Goal: Task Accomplishment & Management: Use online tool/utility

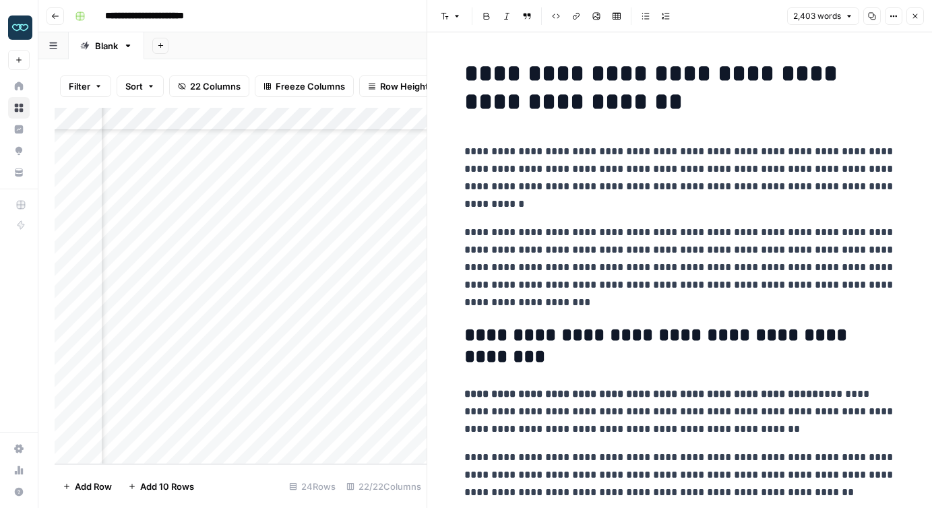
click at [912, 13] on icon "button" at bounding box center [915, 16] width 8 height 8
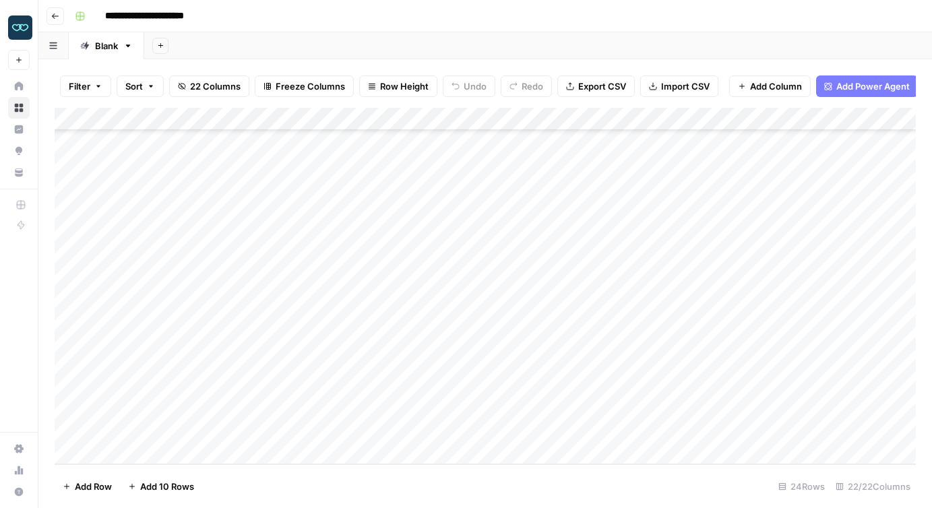
scroll to position [238, 0]
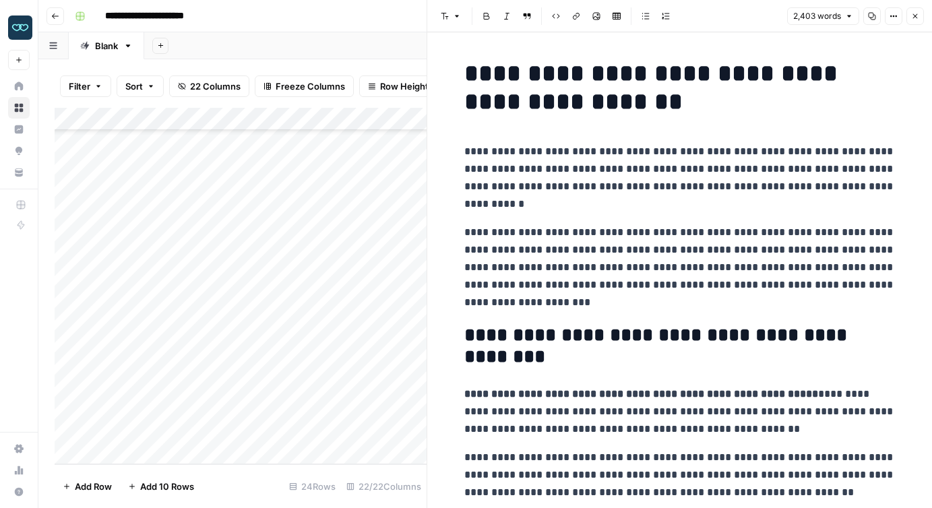
click at [915, 14] on icon "button" at bounding box center [915, 16] width 8 height 8
click at [917, 15] on icon "button" at bounding box center [915, 16] width 8 height 8
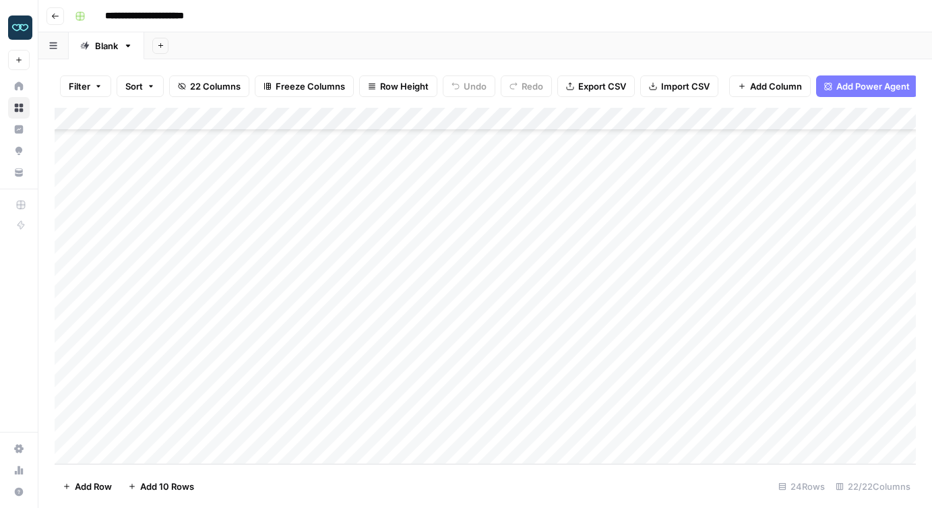
click at [151, 404] on div "Add Column" at bounding box center [485, 286] width 861 height 357
type textarea "**********"
click at [145, 386] on div "Add Column" at bounding box center [485, 286] width 861 height 357
click at [282, 408] on div "Add Column" at bounding box center [485, 286] width 861 height 357
click at [133, 453] on div "Add Column" at bounding box center [485, 286] width 861 height 357
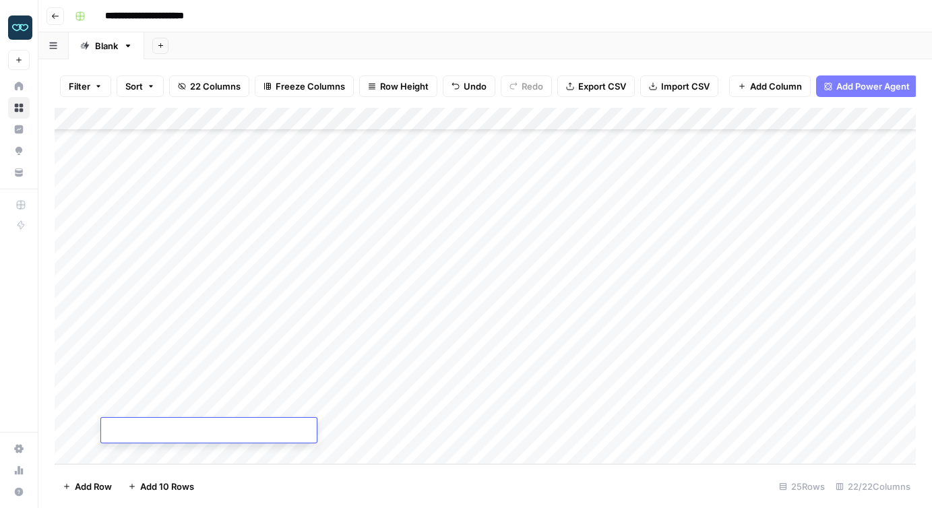
click at [133, 453] on div "Add Column" at bounding box center [485, 286] width 861 height 357
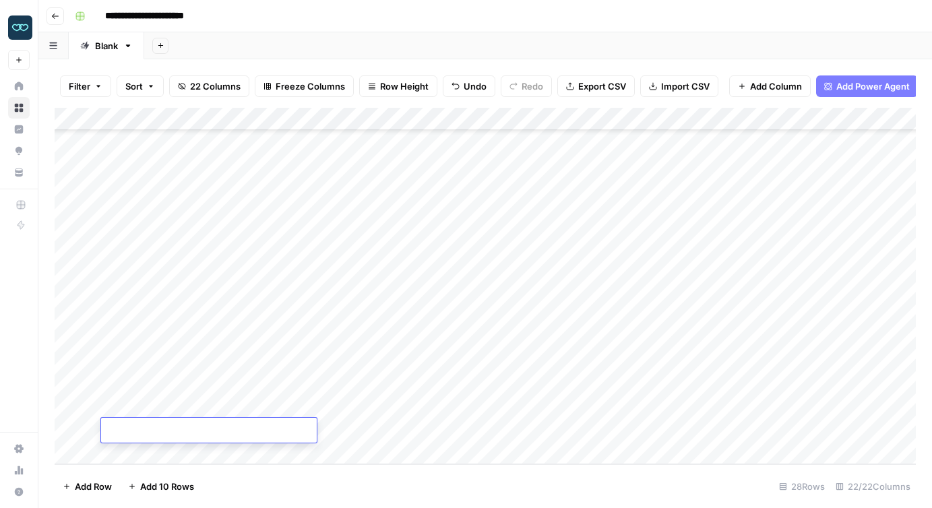
scroll to position [352, 0]
click at [605, 291] on div "Add Column" at bounding box center [485, 286] width 861 height 357
click at [339, 295] on div "Add Column" at bounding box center [485, 286] width 861 height 357
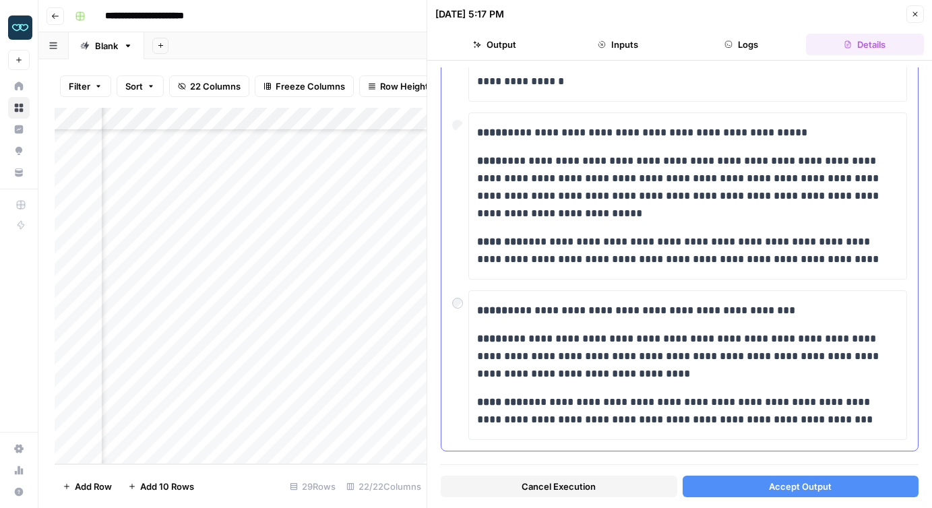
scroll to position [249, 0]
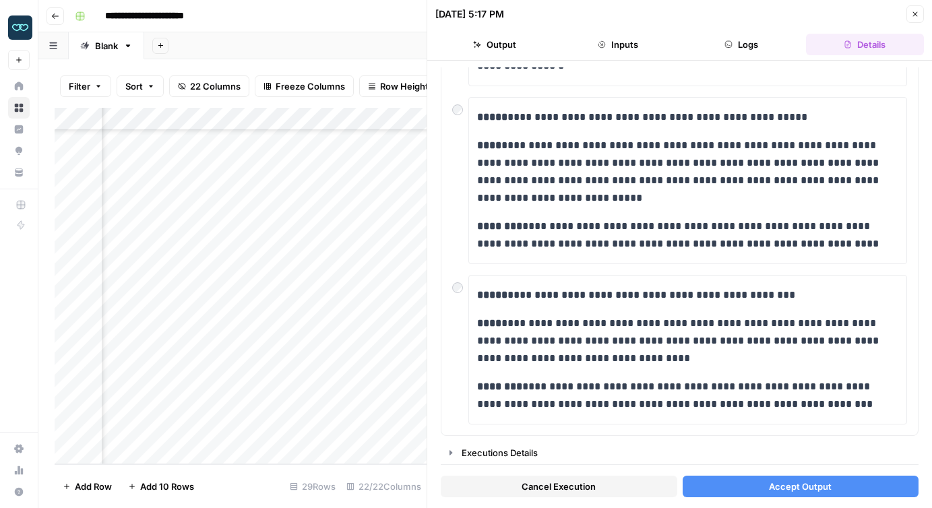
click at [783, 489] on span "Accept Output" at bounding box center [800, 486] width 63 height 13
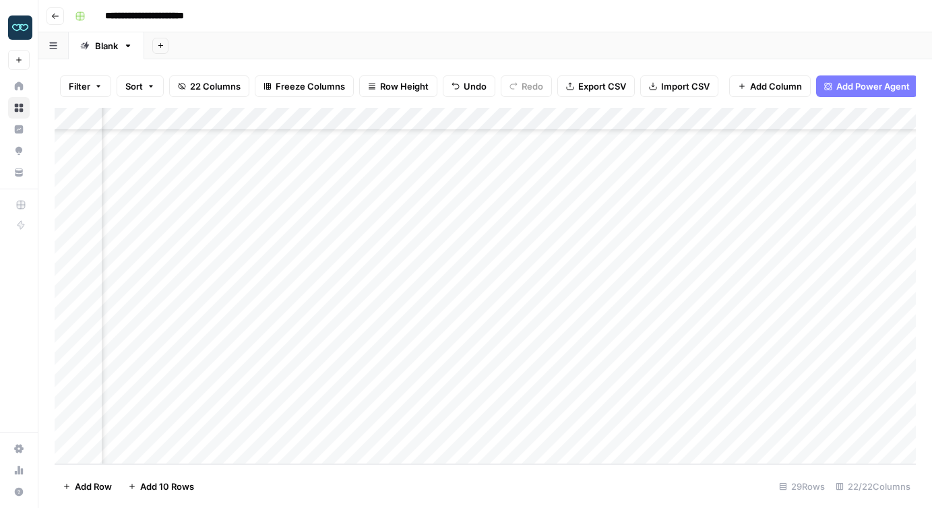
scroll to position [352, 981]
click at [665, 290] on div "Add Column" at bounding box center [485, 286] width 861 height 357
